Goal: Transaction & Acquisition: Purchase product/service

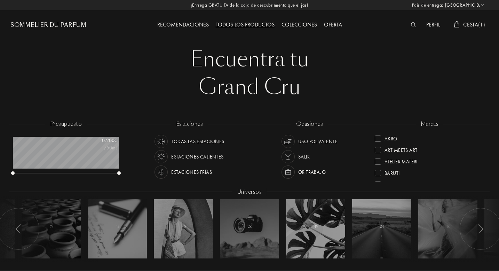
select select "ES"
click at [260, 25] on div "Todos los productos" at bounding box center [245, 25] width 66 height 9
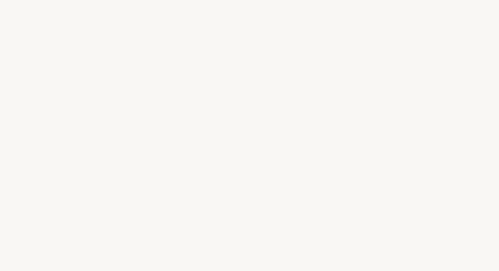
select select "ES"
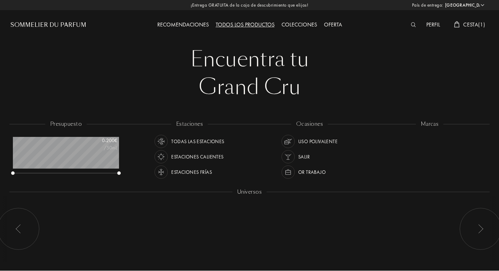
scroll to position [35, 106]
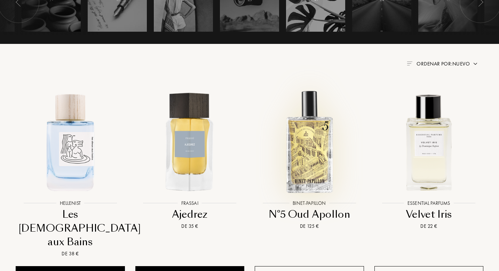
scroll to position [227, 0]
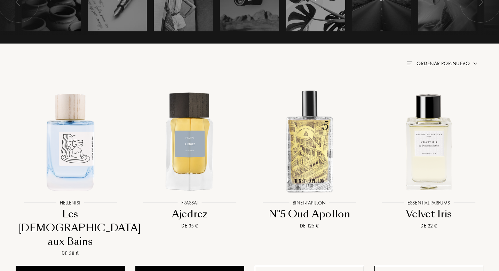
click at [474, 64] on img at bounding box center [475, 64] width 6 height 6
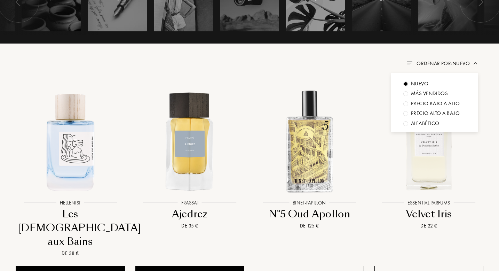
click at [436, 93] on div "Más vendidos" at bounding box center [429, 93] width 37 height 8
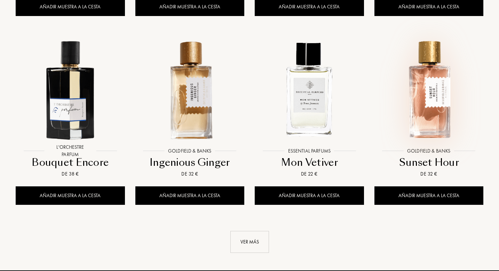
scroll to position [664, 0]
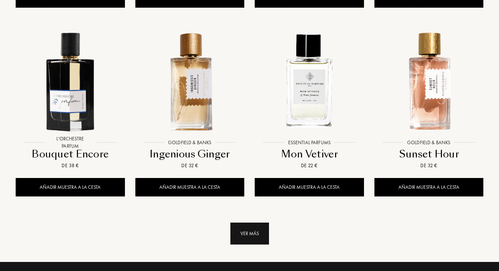
click at [253, 232] on div "Ver más" at bounding box center [249, 233] width 39 height 22
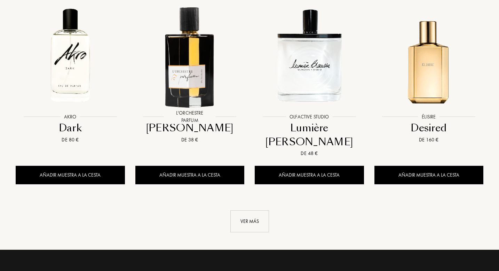
scroll to position [1256, 0]
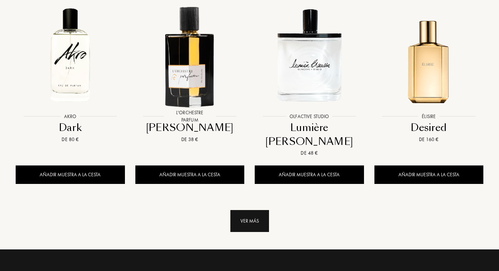
click at [257, 212] on div "Ver más" at bounding box center [249, 221] width 39 height 22
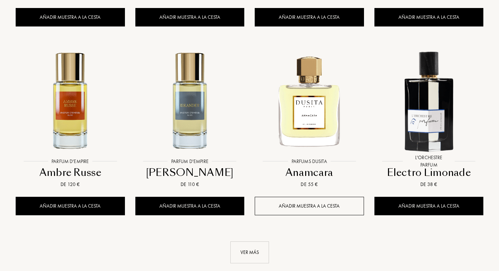
scroll to position [1794, 0]
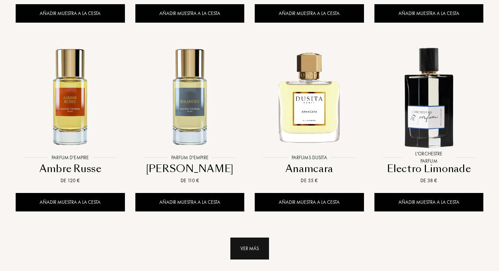
click at [247, 237] on div "Ver más" at bounding box center [249, 248] width 39 height 22
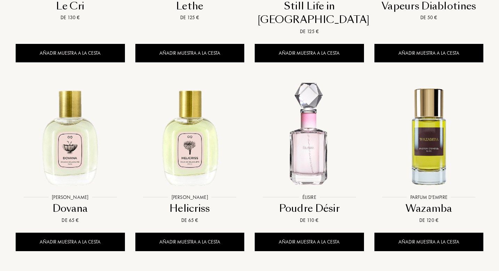
scroll to position [2335, 0]
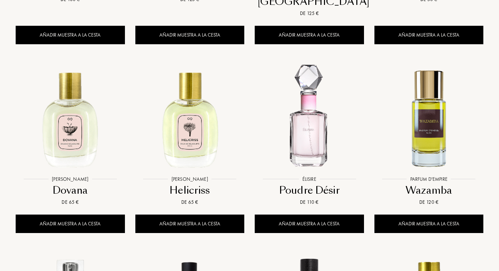
scroll to position [2353, 0]
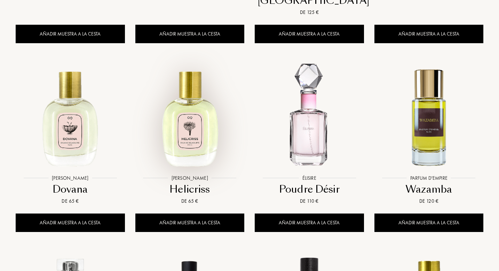
click at [192, 120] on img at bounding box center [189, 116] width 107 height 107
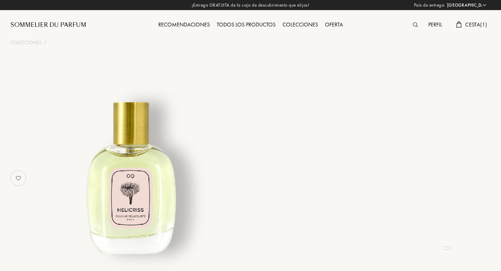
select select "ES"
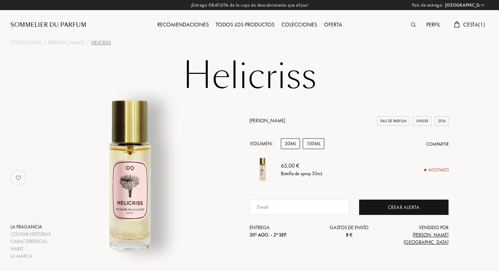
click at [311, 149] on div "100mL" at bounding box center [314, 143] width 22 height 11
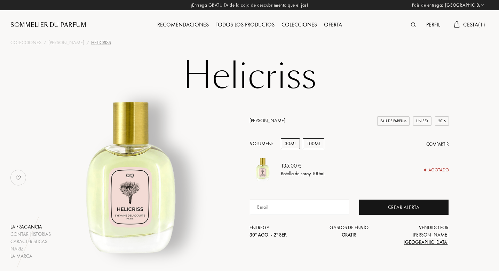
click at [292, 148] on div "30mL" at bounding box center [290, 143] width 19 height 11
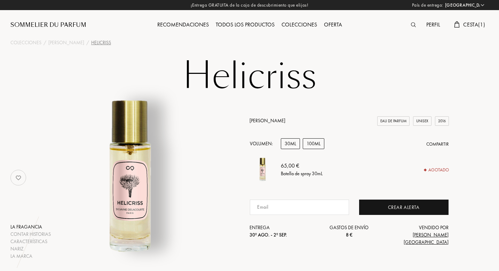
click at [314, 149] on div "100mL" at bounding box center [314, 143] width 22 height 11
